Goal: Navigation & Orientation: Find specific page/section

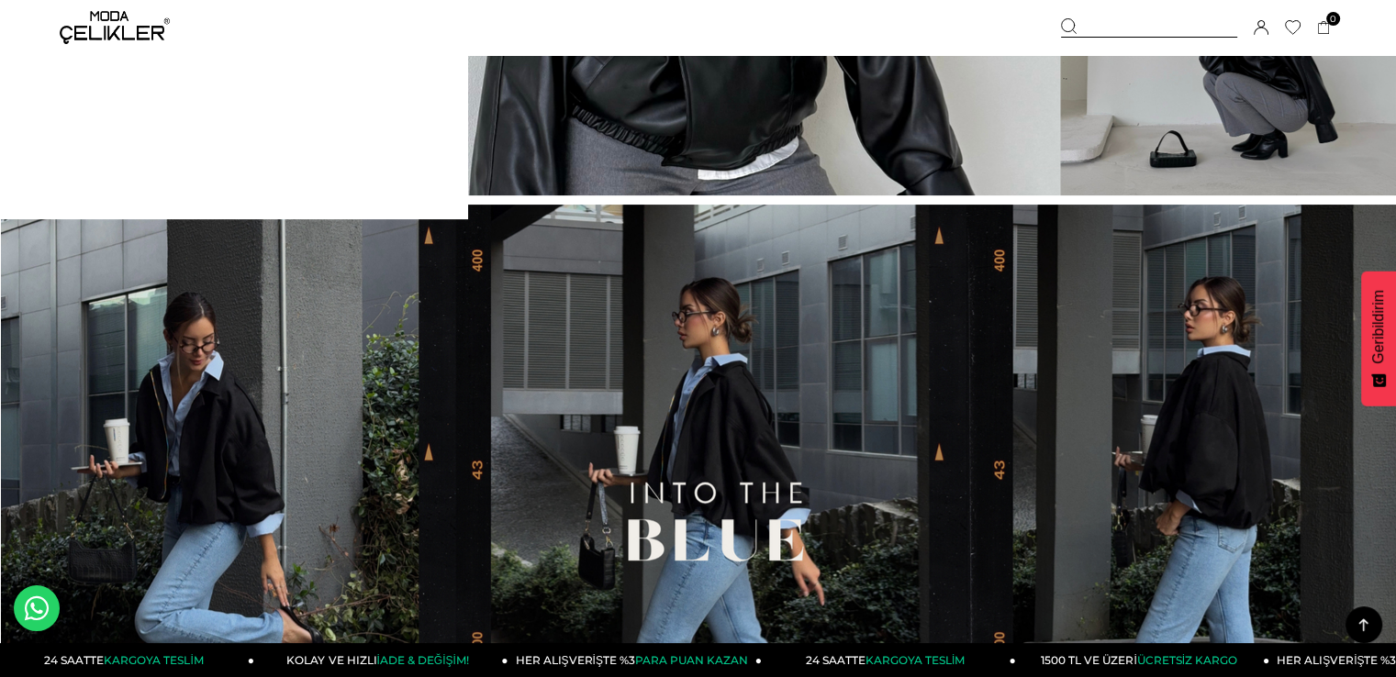
scroll to position [275, 0]
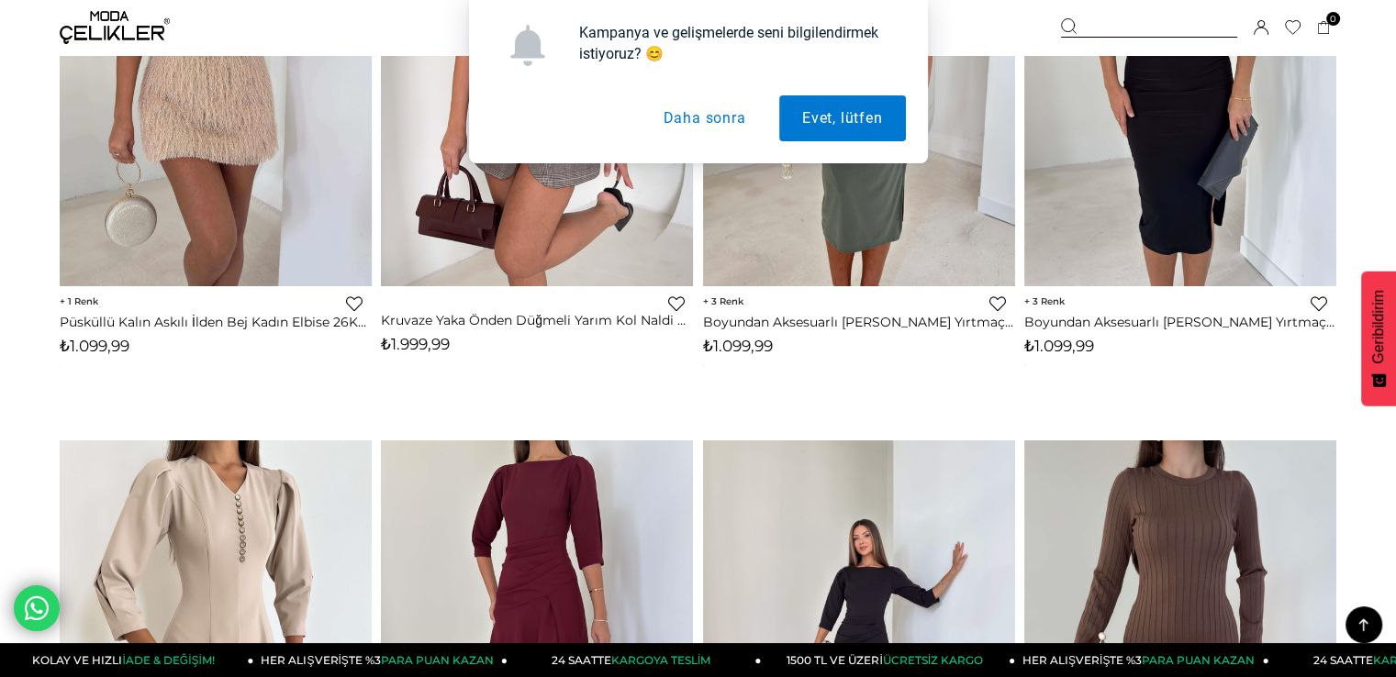
scroll to position [2295, 0]
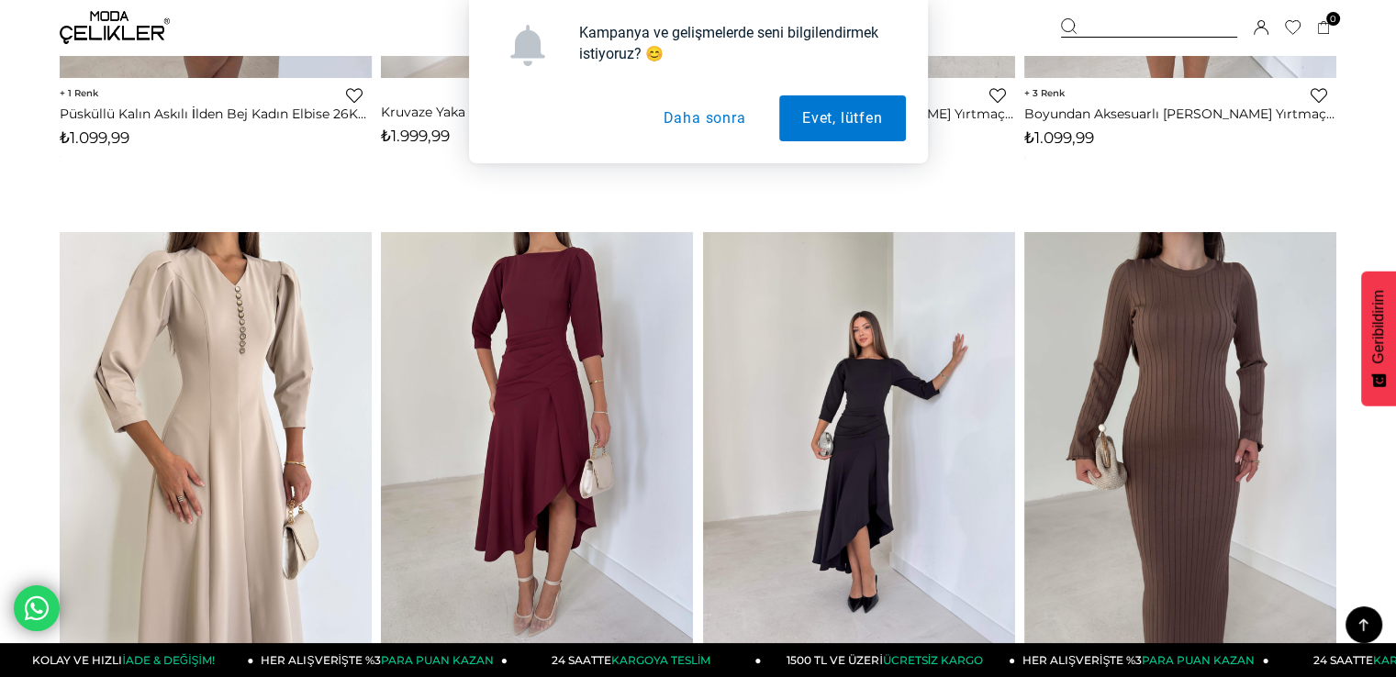
click at [687, 129] on button "Daha sonra" at bounding box center [704, 118] width 129 height 46
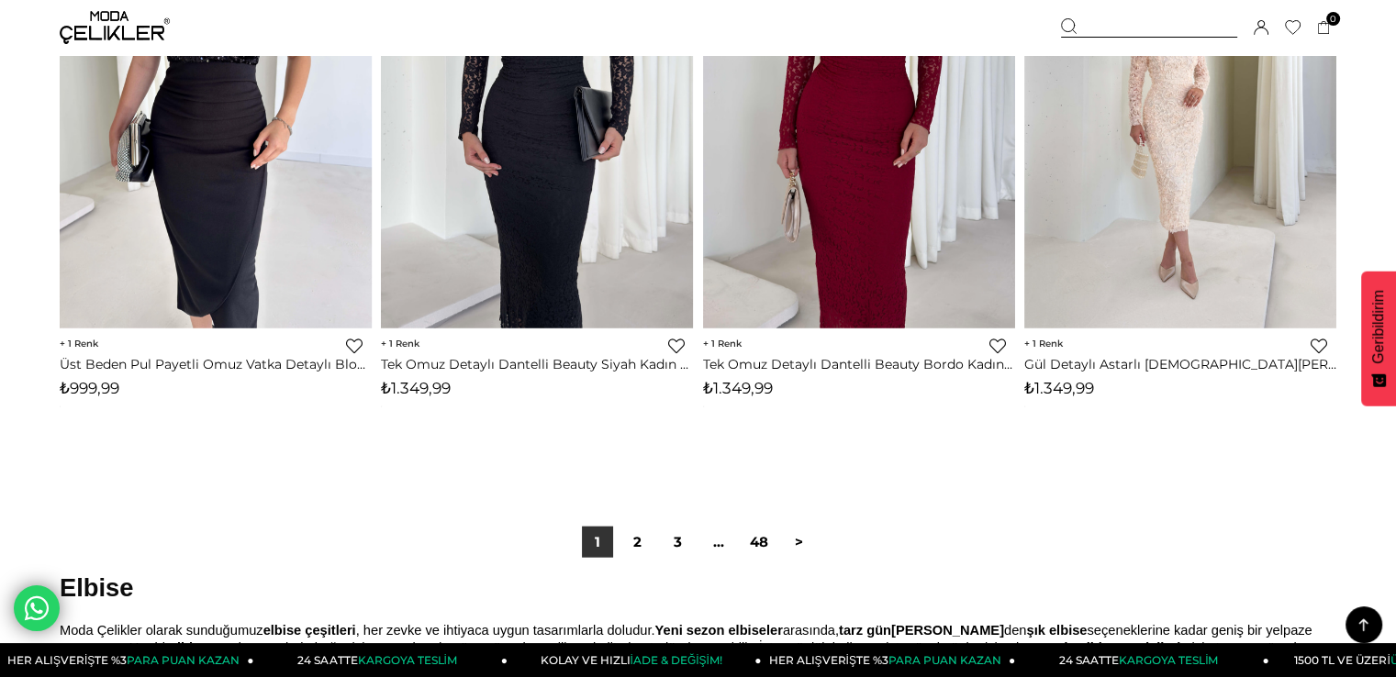
scroll to position [11383, 0]
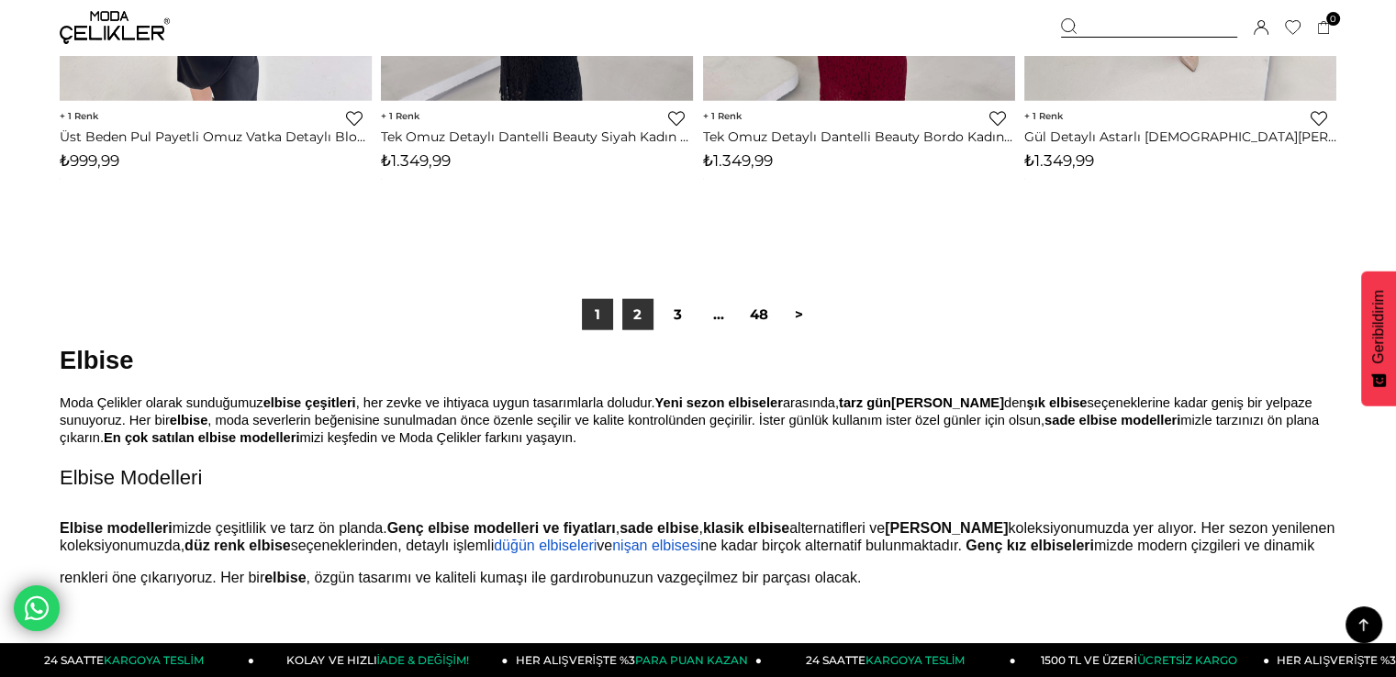
click at [629, 328] on link "2" at bounding box center [637, 314] width 31 height 31
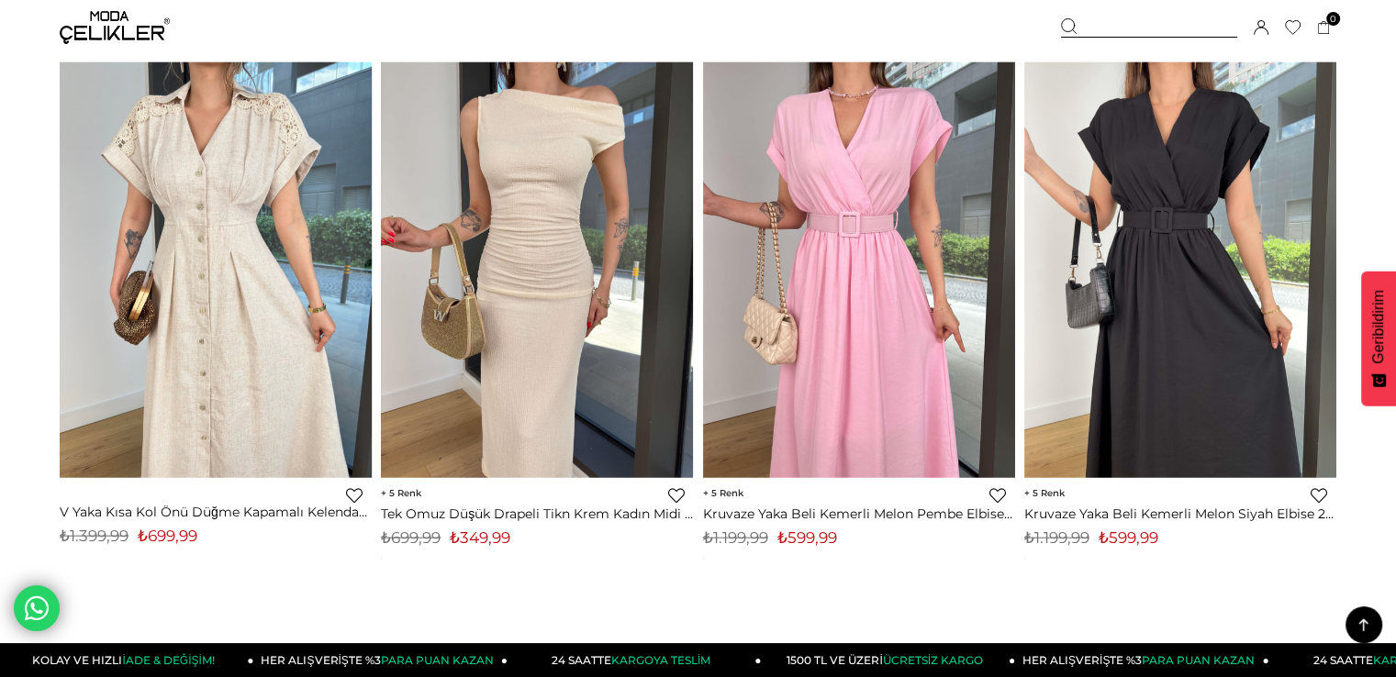
scroll to position [11567, 0]
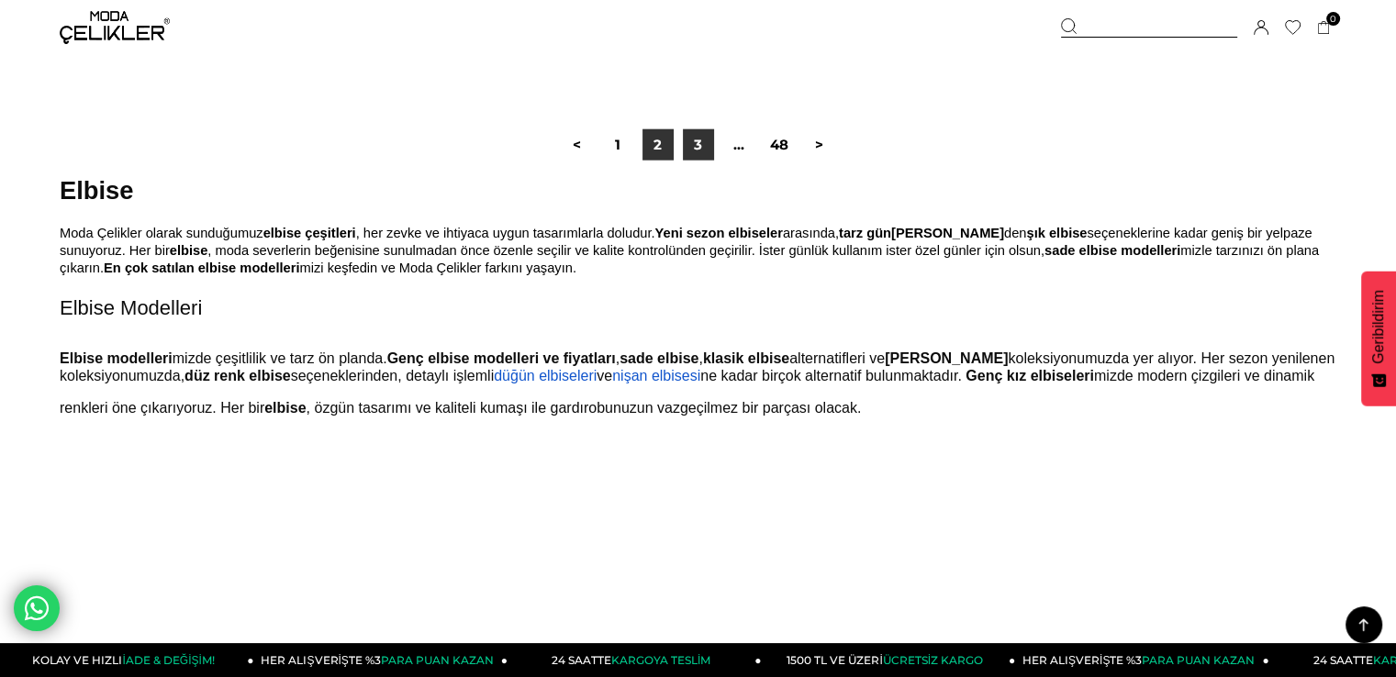
click at [690, 145] on link "3" at bounding box center [698, 144] width 31 height 31
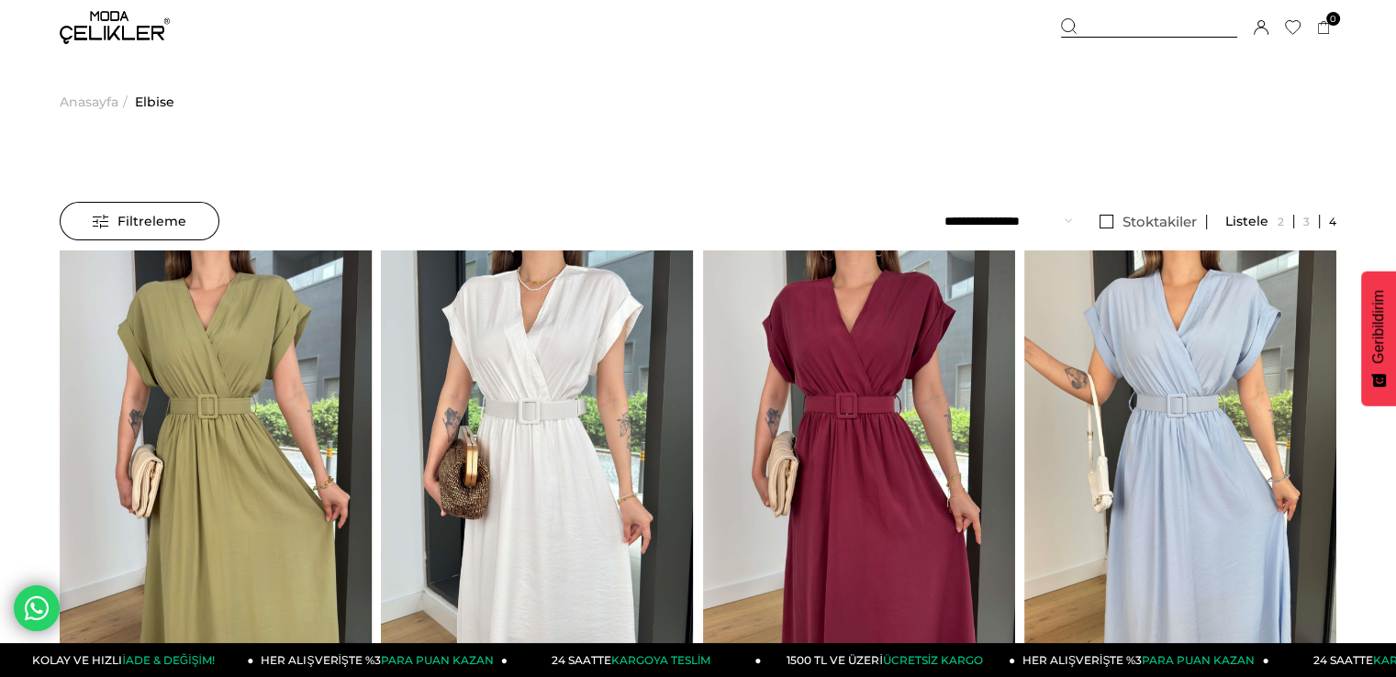
click at [173, 218] on span "Filtreleme" at bounding box center [140, 221] width 94 height 37
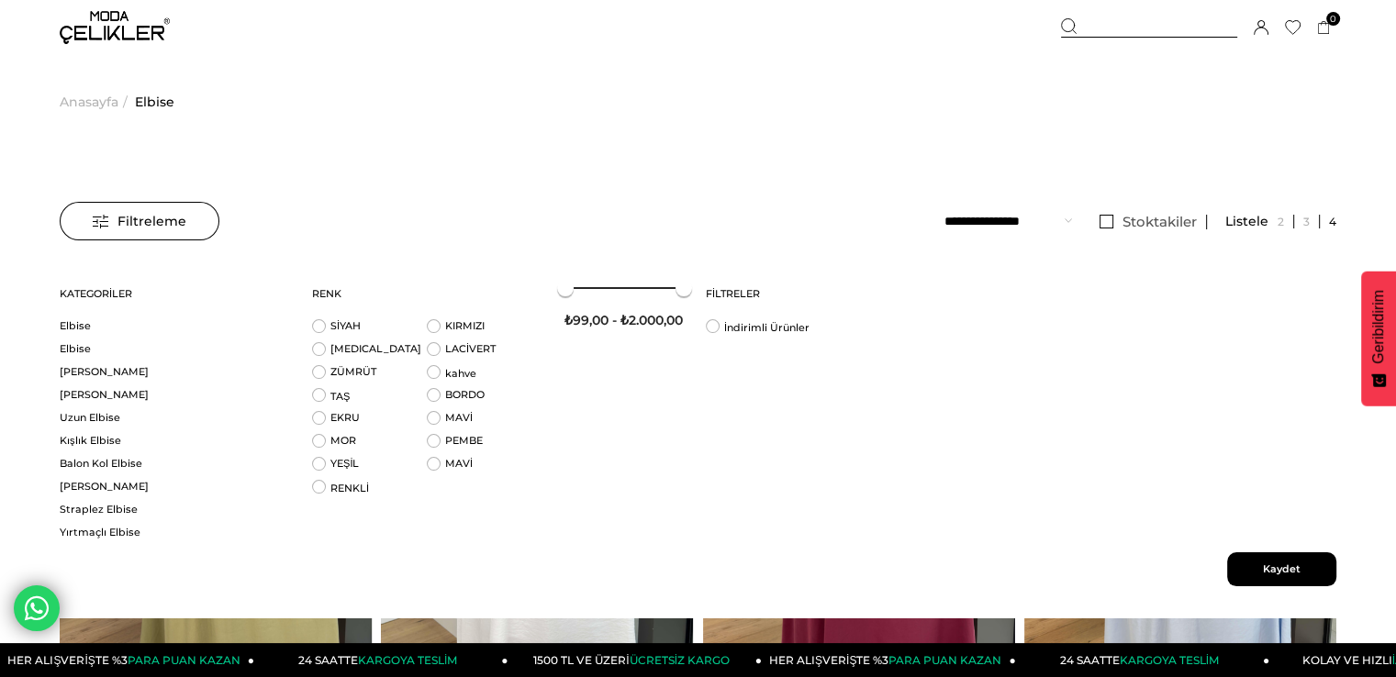
click at [145, 203] on span "Filtreleme" at bounding box center [140, 221] width 94 height 37
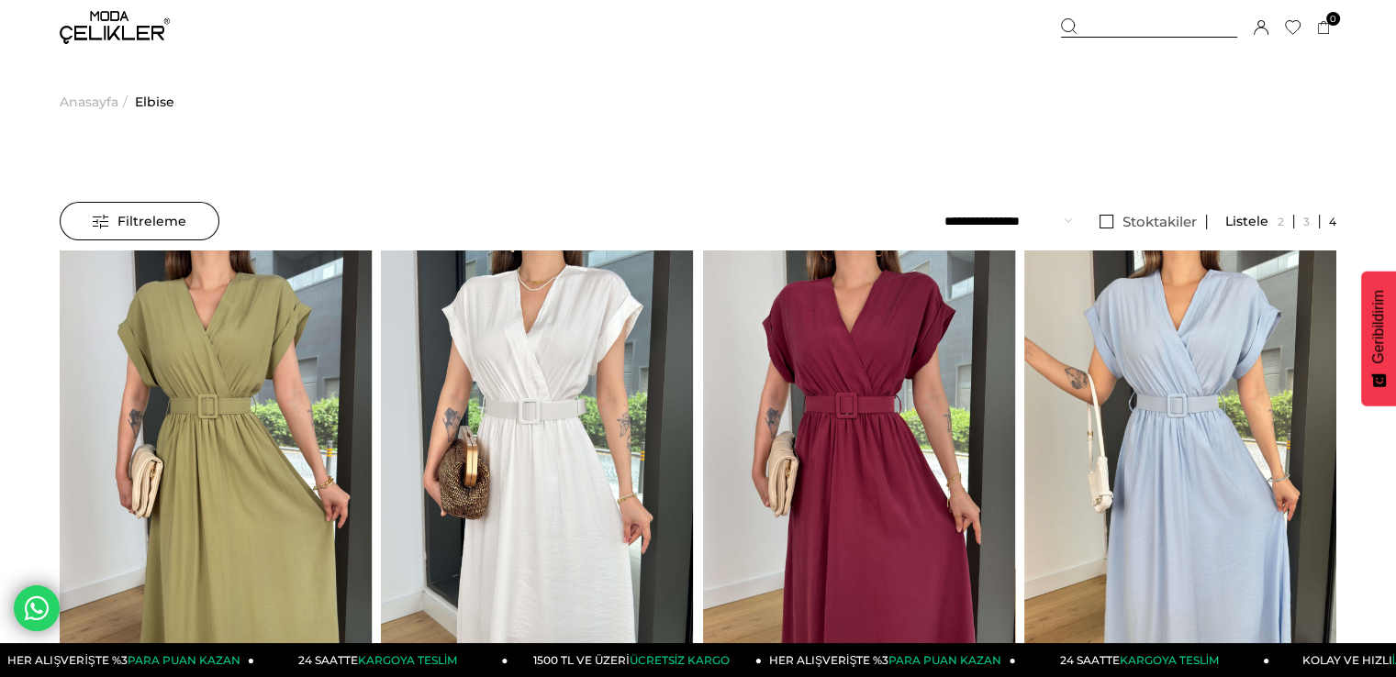
click at [122, 38] on img at bounding box center [115, 27] width 110 height 33
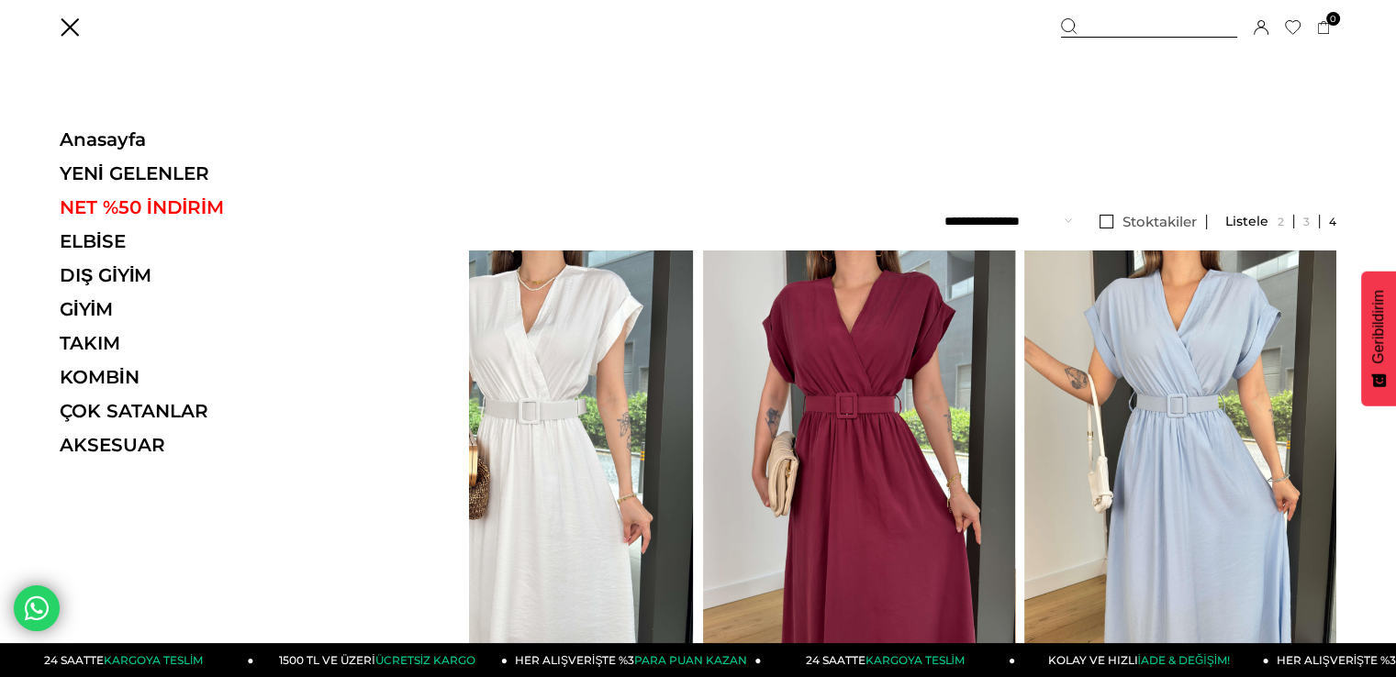
click at [103, 356] on ul "Anasayfa YENİ GELENLER NET %50 İNDİRİM ELBİSE ELBİSE Tüm Elbiseler Yazlık Elbis…" at bounding box center [186, 299] width 252 height 340
click at [102, 350] on link "TAKIM" at bounding box center [186, 343] width 252 height 22
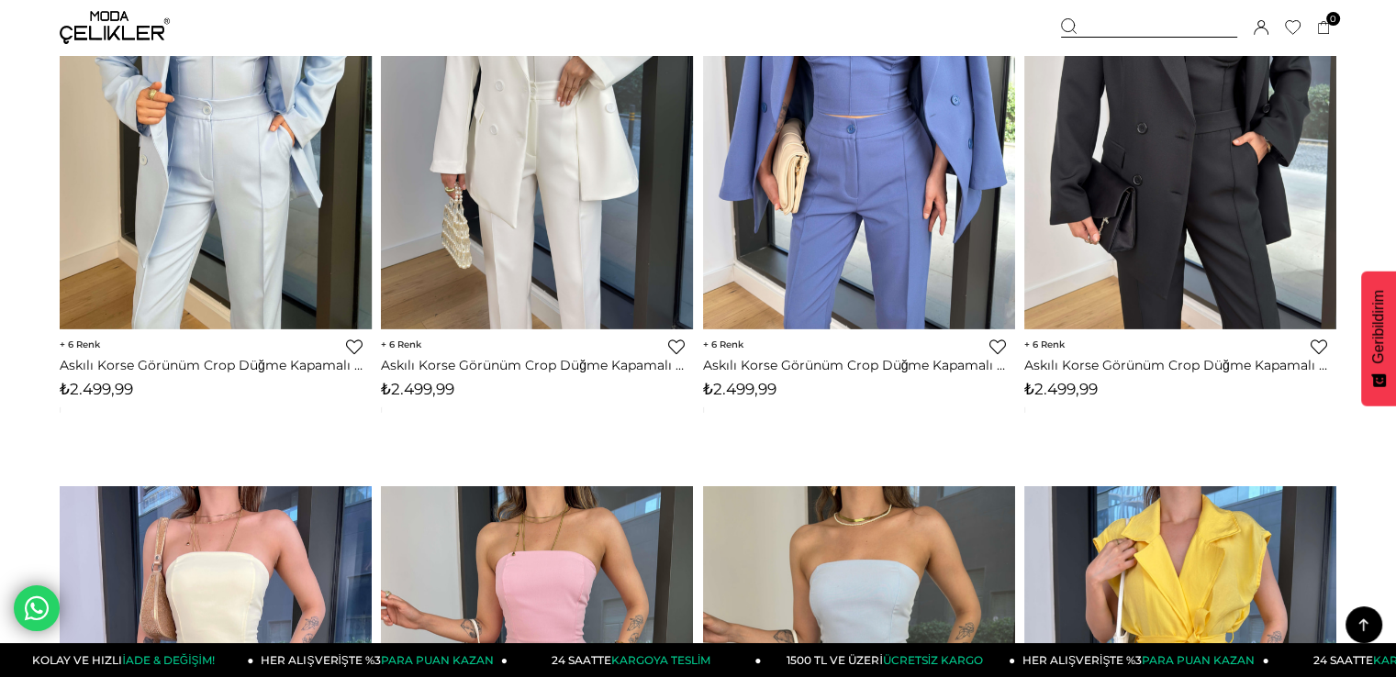
scroll to position [6597, 0]
